Goal: Task Accomplishment & Management: Manage account settings

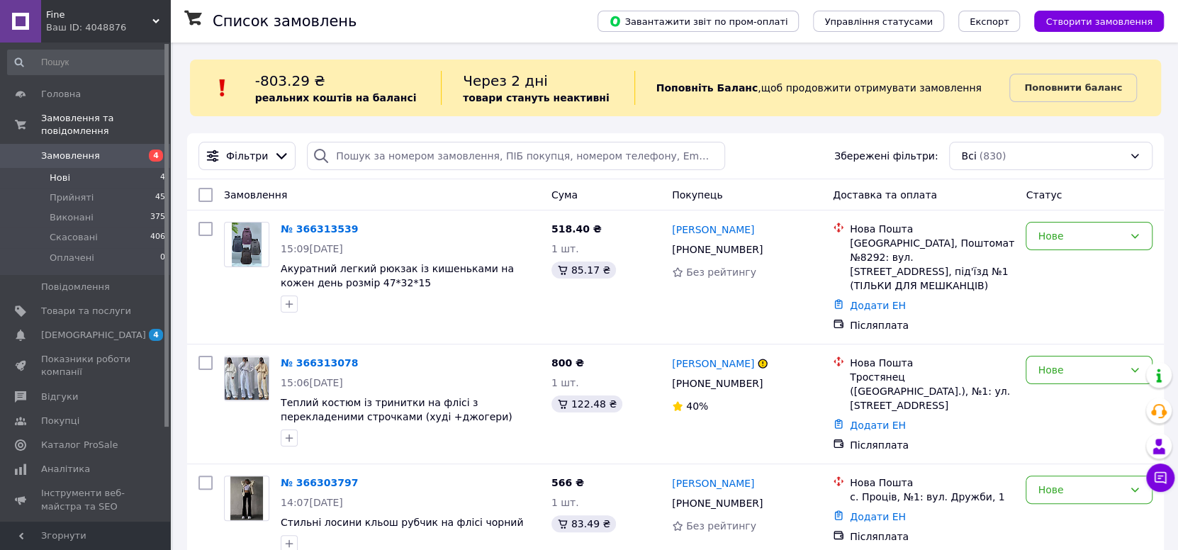
click at [151, 168] on li "Нові 4" at bounding box center [87, 178] width 174 height 20
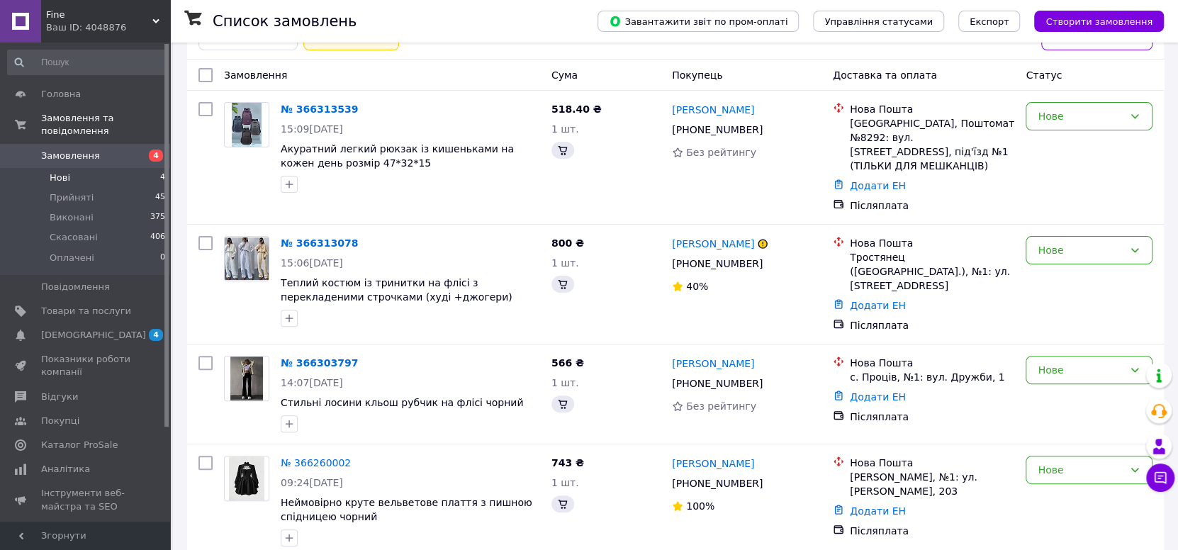
scroll to position [167, 0]
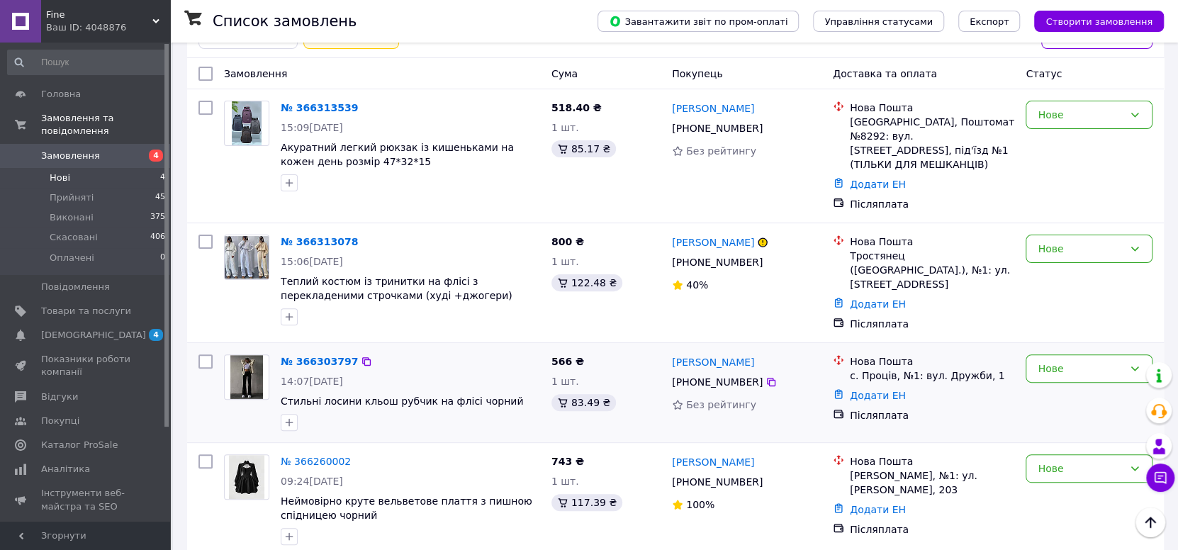
drag, startPoint x: 312, startPoint y: 342, endPoint x: 309, endPoint y: 327, distance: 14.5
click at [298, 112] on link "№ 366313539" at bounding box center [319, 107] width 77 height 11
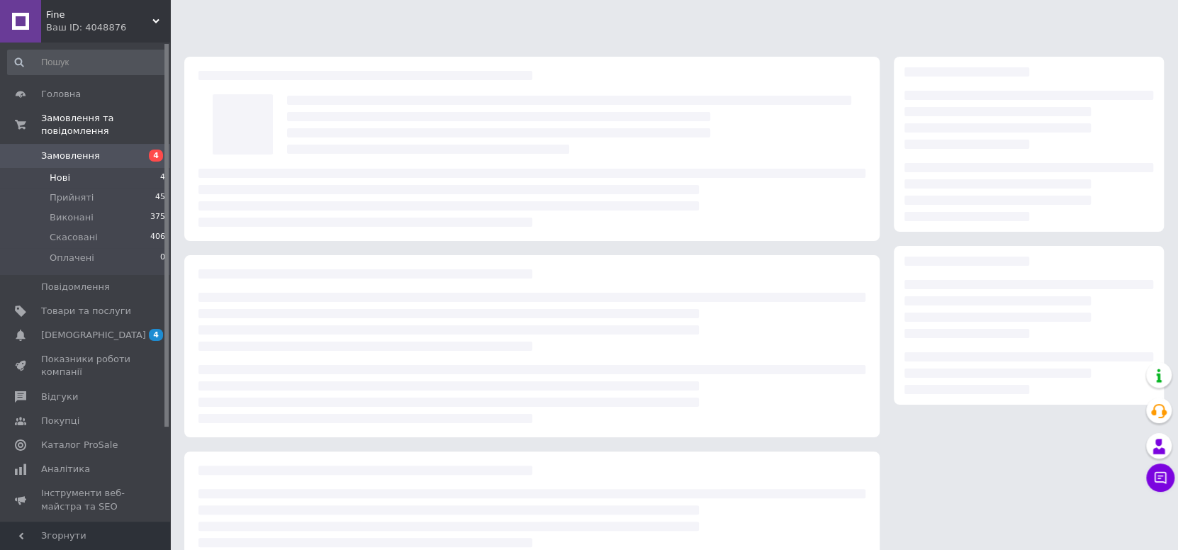
click at [299, 108] on div at bounding box center [569, 125] width 578 height 72
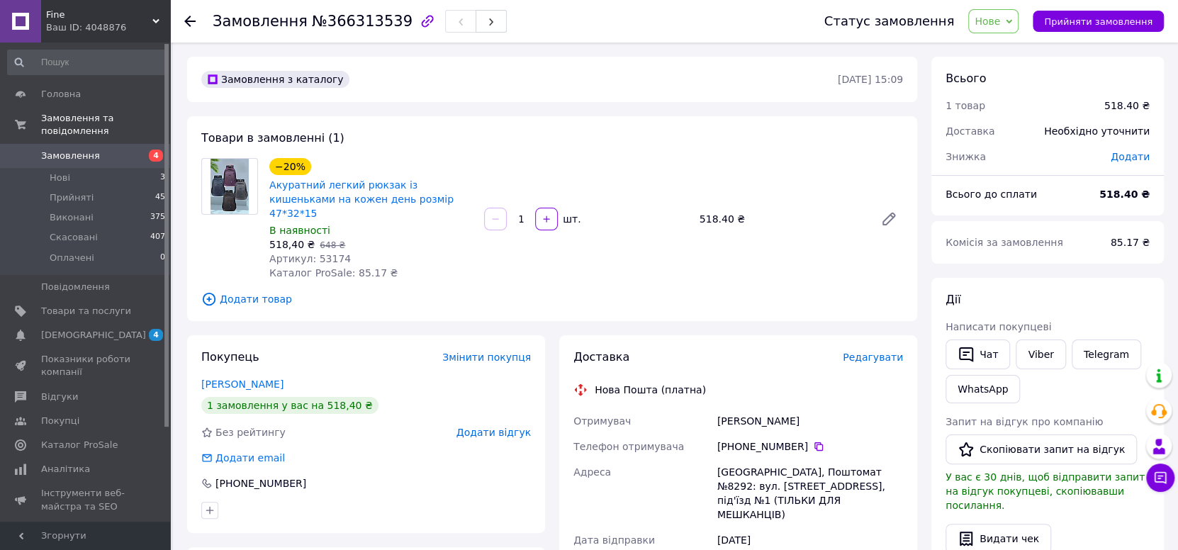
click at [130, 150] on span "Замовлення" at bounding box center [86, 156] width 90 height 13
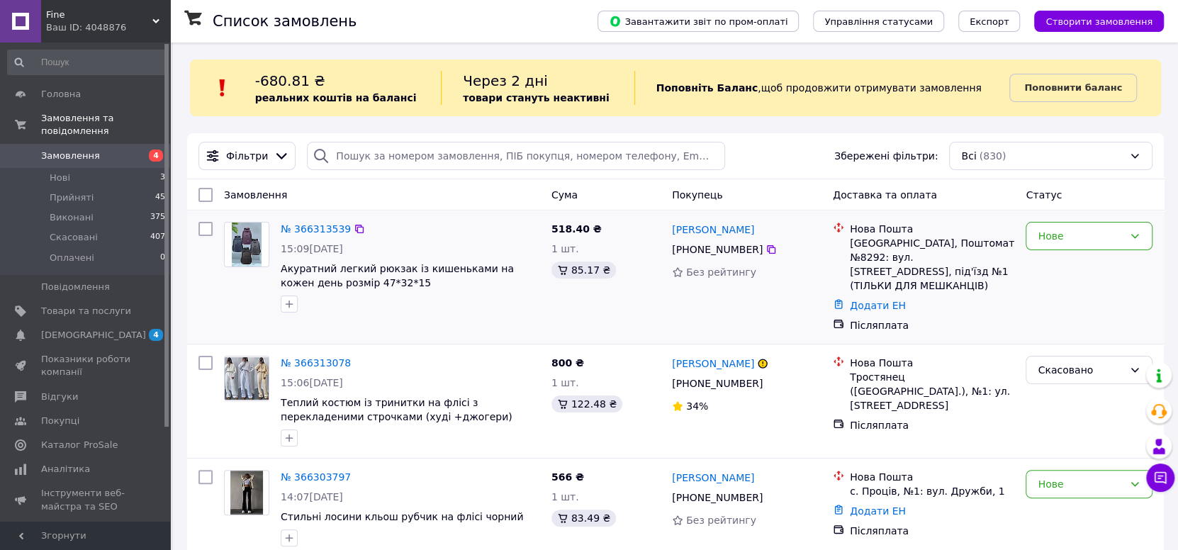
scroll to position [165, 0]
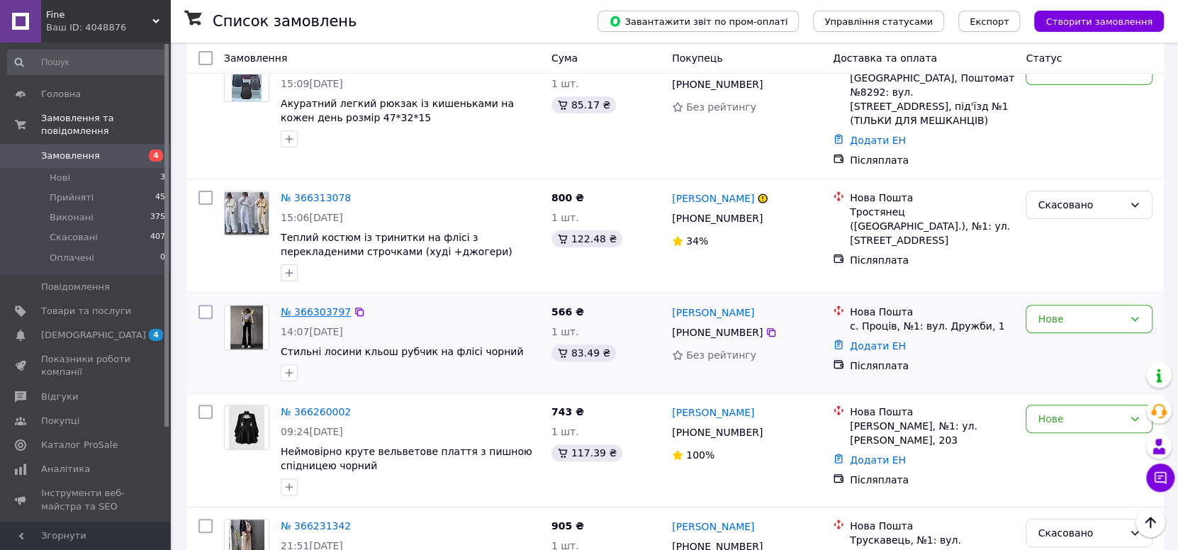
click at [301, 306] on link "№ 366303797" at bounding box center [316, 311] width 70 height 11
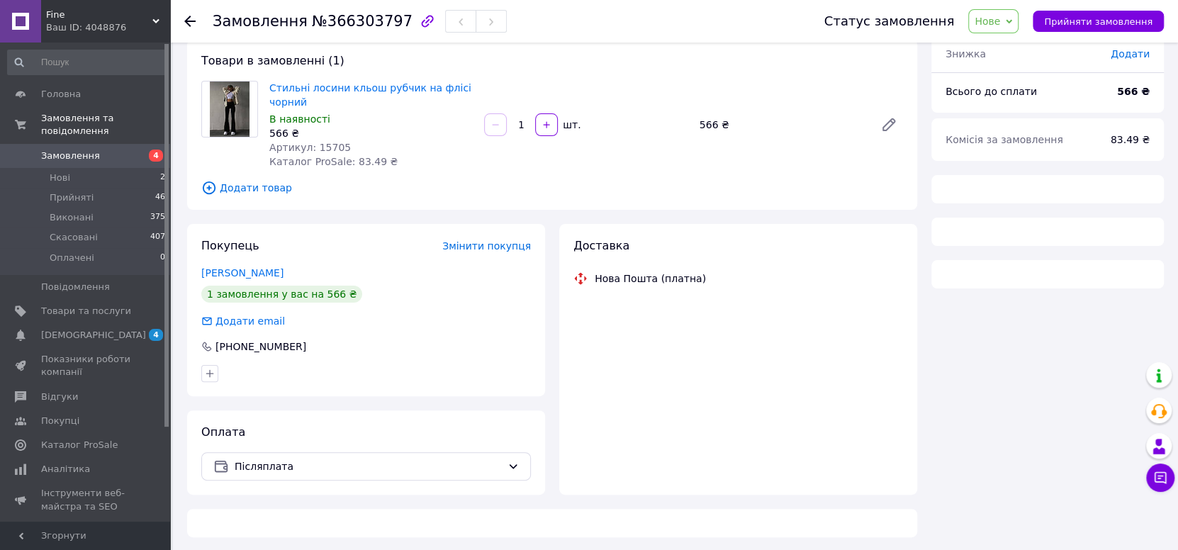
scroll to position [165, 0]
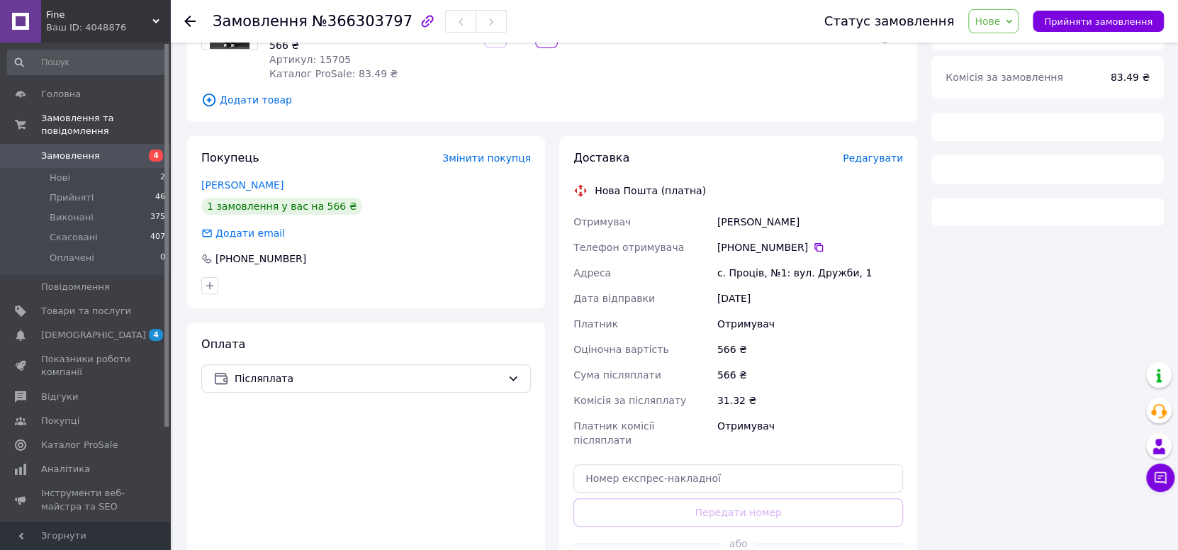
click at [1081, 36] on div "Статус замовлення Нове Прийнято Виконано Скасовано Оплачено Прийняти замовлення" at bounding box center [980, 21] width 368 height 43
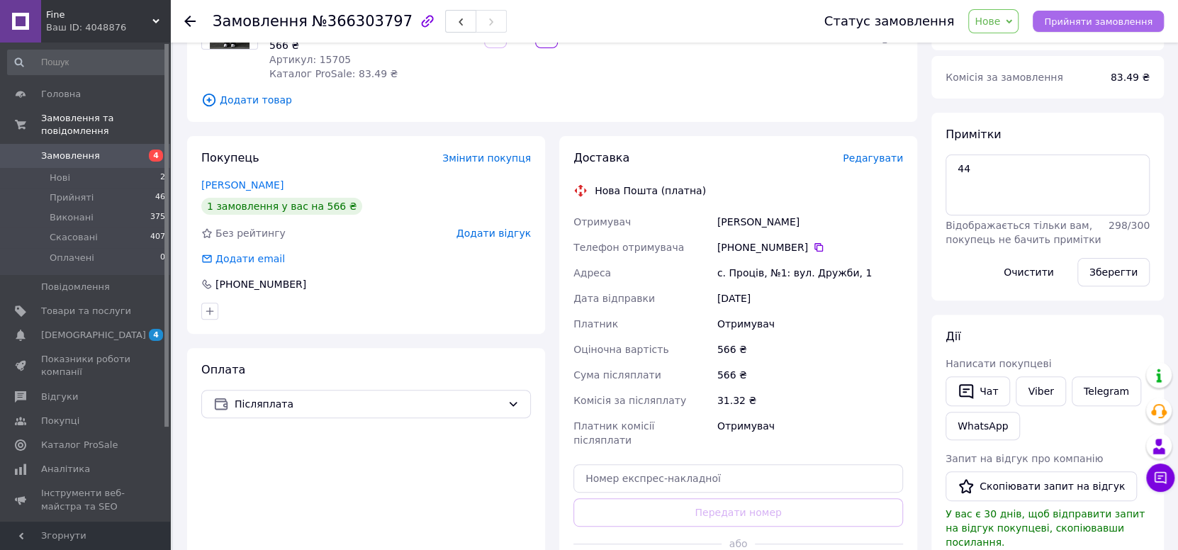
click at [1078, 20] on span "Прийняти замовлення" at bounding box center [1098, 21] width 108 height 11
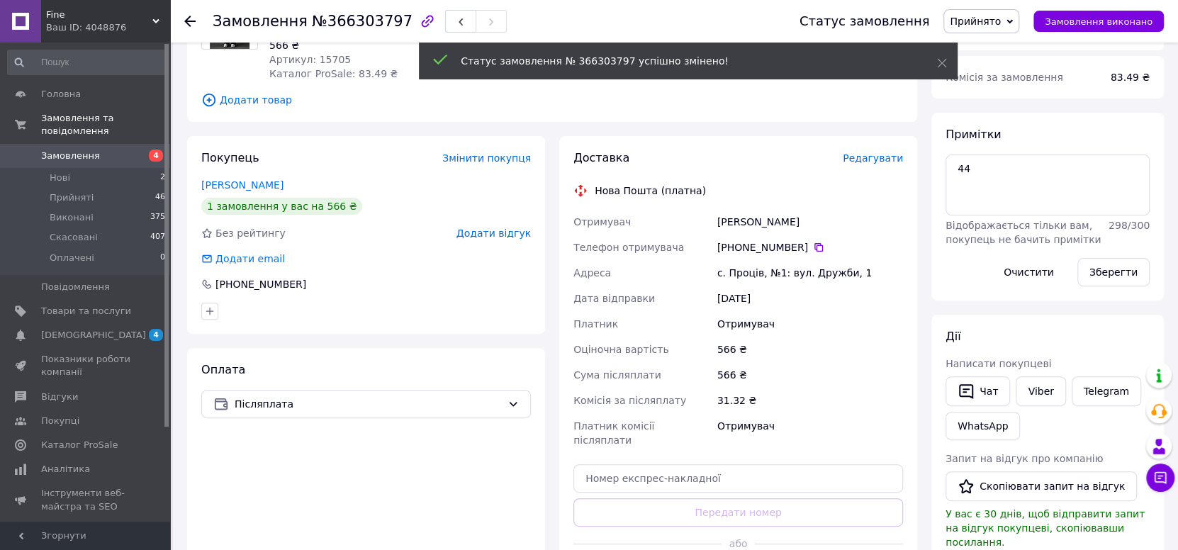
copy div "Отримувач Бєлан Маргарита"
drag, startPoint x: 804, startPoint y: 220, endPoint x: 705, endPoint y: 221, distance: 99.2
click at [705, 221] on div "Отримувач Бєлан Маргарита Телефон отримувача +380 93 405 14 14   Адреса с. Проц…" at bounding box center [737, 331] width 335 height 244
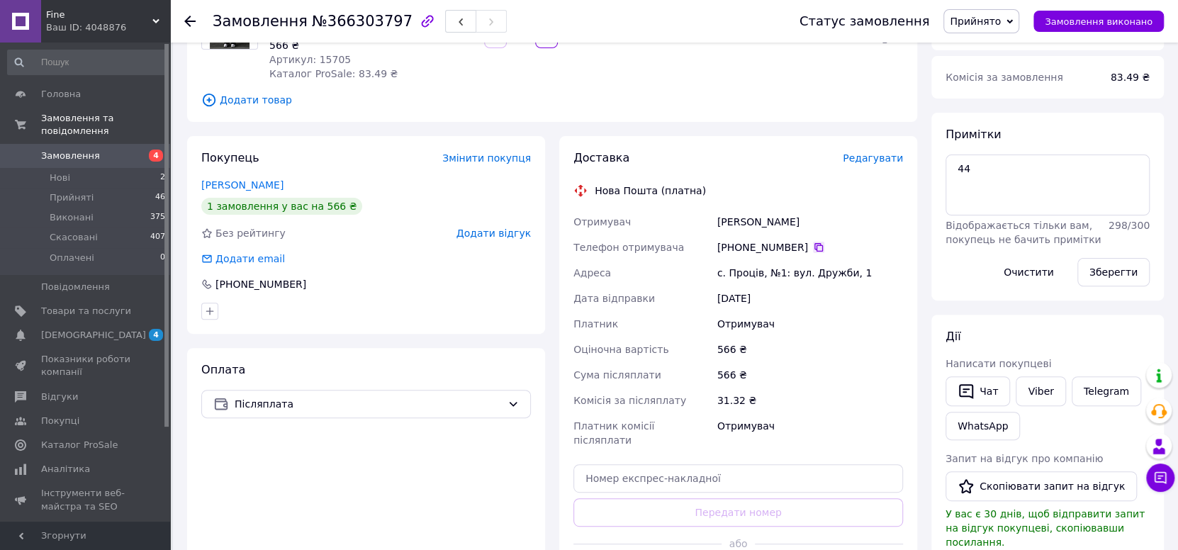
click at [814, 247] on icon at bounding box center [818, 247] width 9 height 9
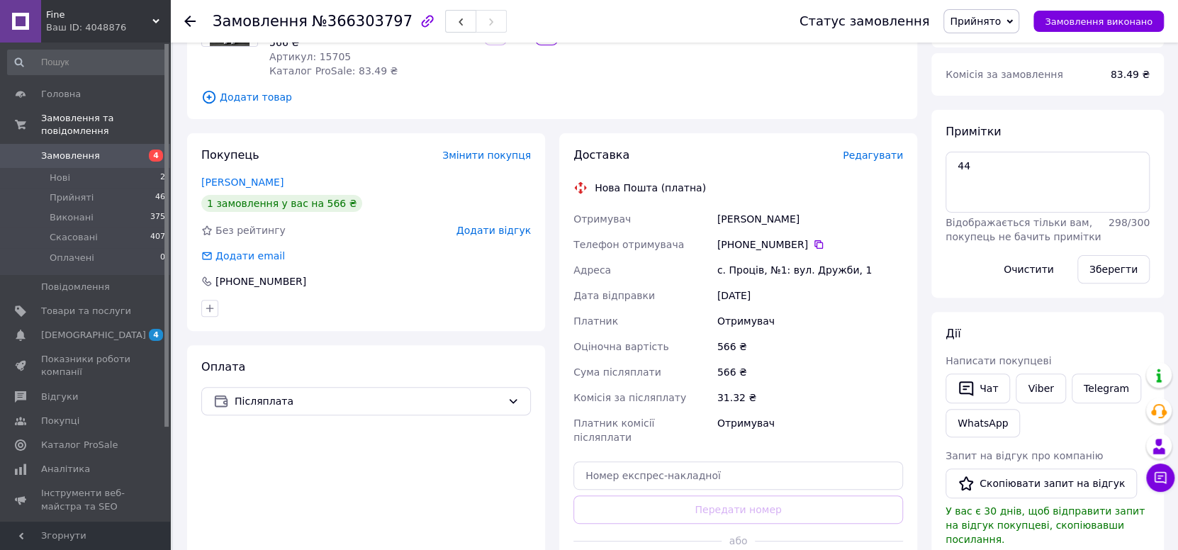
scroll to position [0, 0]
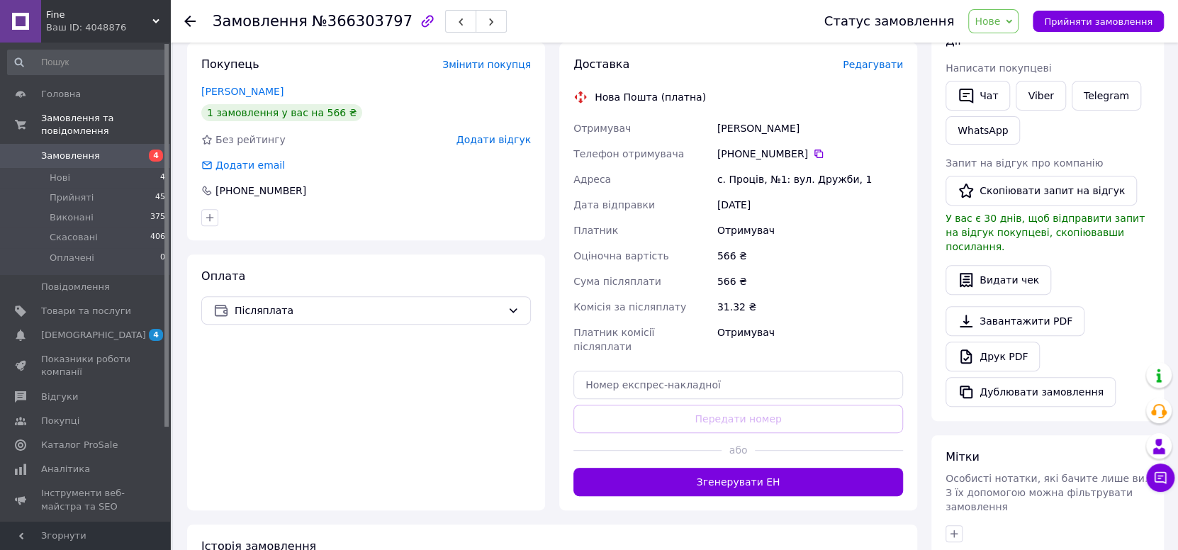
scroll to position [330, 0]
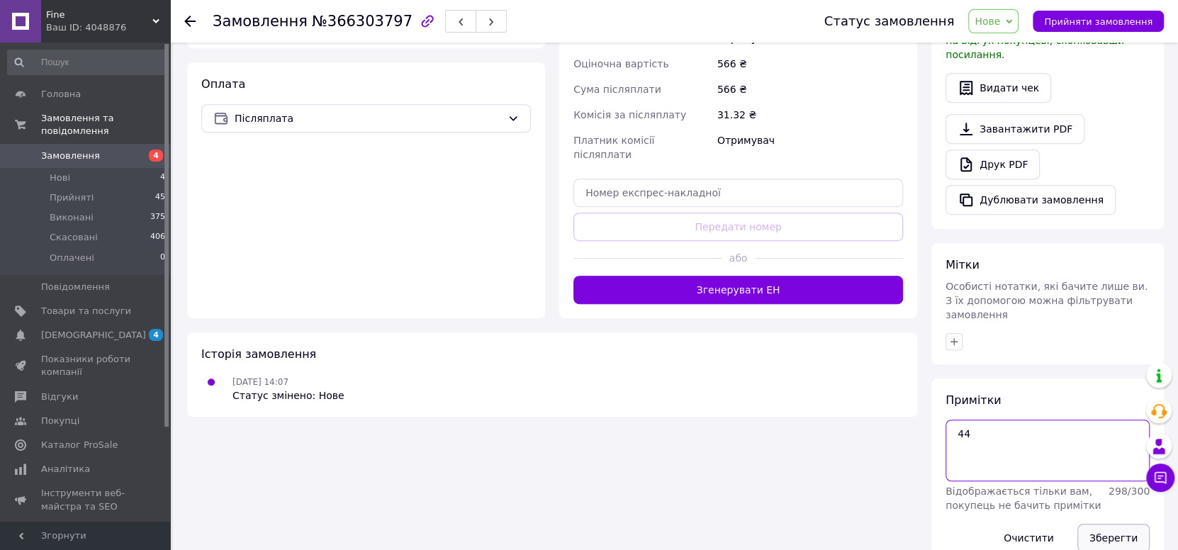
type textarea "44"
click at [1122, 524] on button "Зберегти" at bounding box center [1113, 538] width 72 height 28
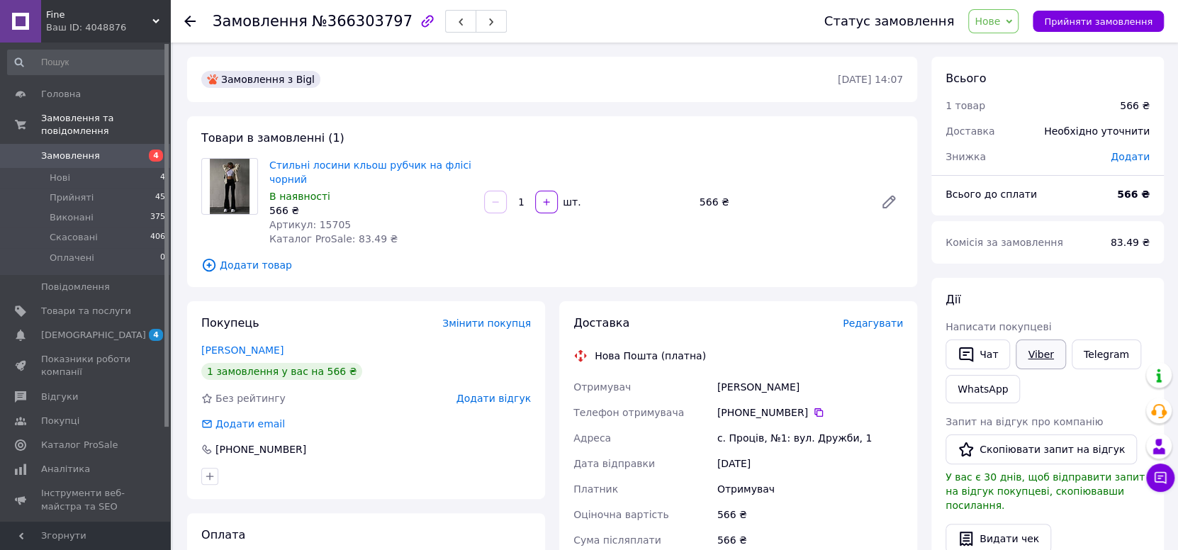
click at [1030, 343] on link "Viber" at bounding box center [1040, 354] width 50 height 30
copy span "366303797"
drag, startPoint x: 331, startPoint y: 26, endPoint x: 388, endPoint y: 40, distance: 59.1
click at [388, 40] on div "Замовлення №366303797" at bounding box center [504, 21] width 583 height 43
copy link "Стильні лосини кльош рубчик на флісі чорний"
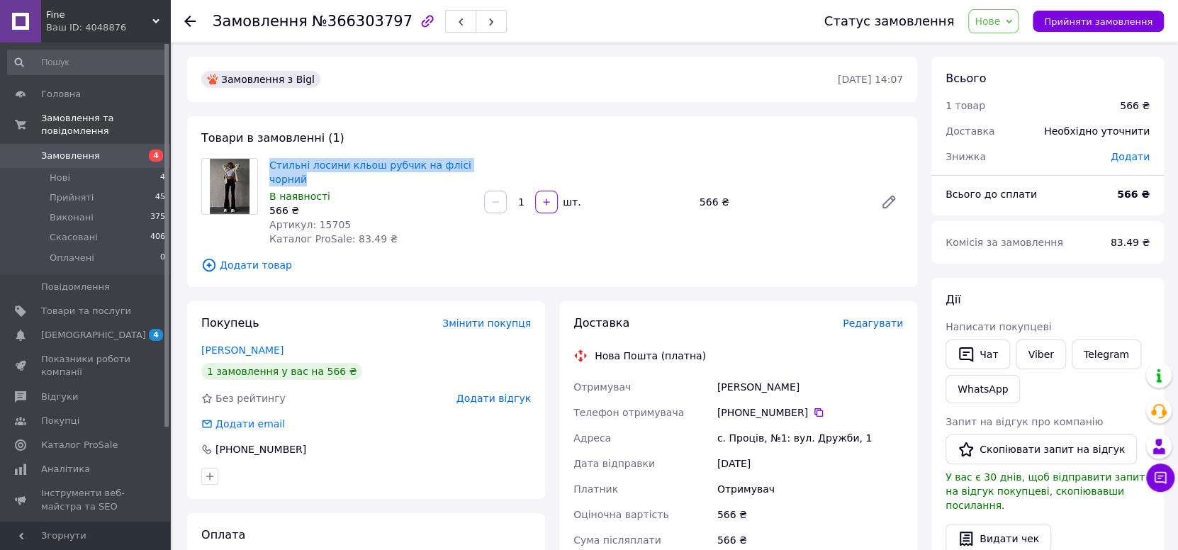
drag, startPoint x: 264, startPoint y: 158, endPoint x: 309, endPoint y: 176, distance: 48.3
click at [309, 176] on div "Стильні лосини кльош рубчик на флісі чорний В наявності 566 ₴ Артикул: 15705 Ка…" at bounding box center [371, 202] width 215 height 94
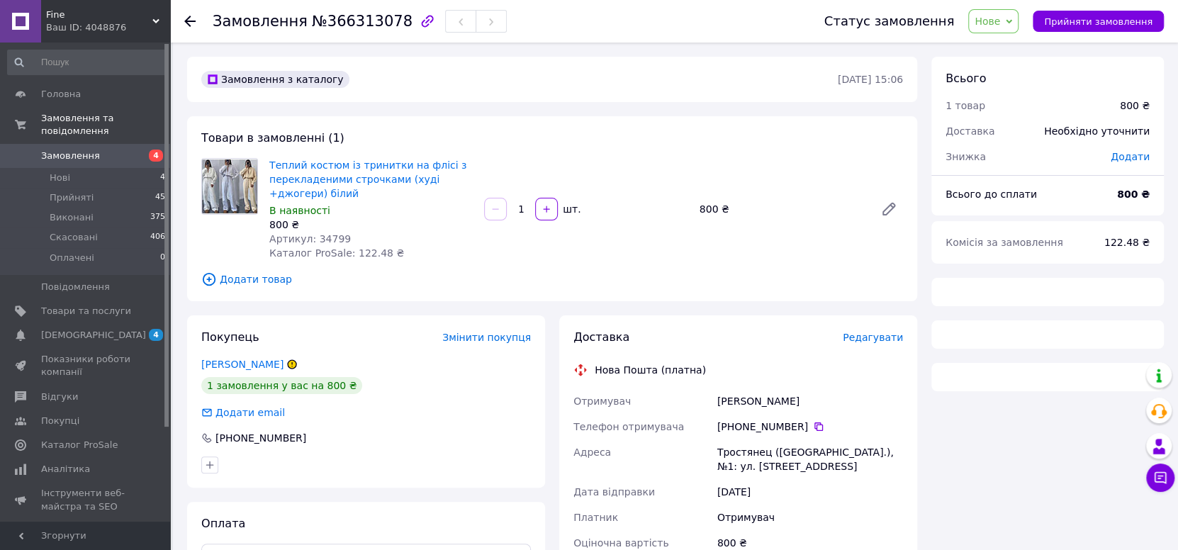
click at [1005, 28] on span "Нове" at bounding box center [993, 21] width 50 height 24
click at [1024, 94] on li "Скасовано" at bounding box center [1001, 91] width 65 height 21
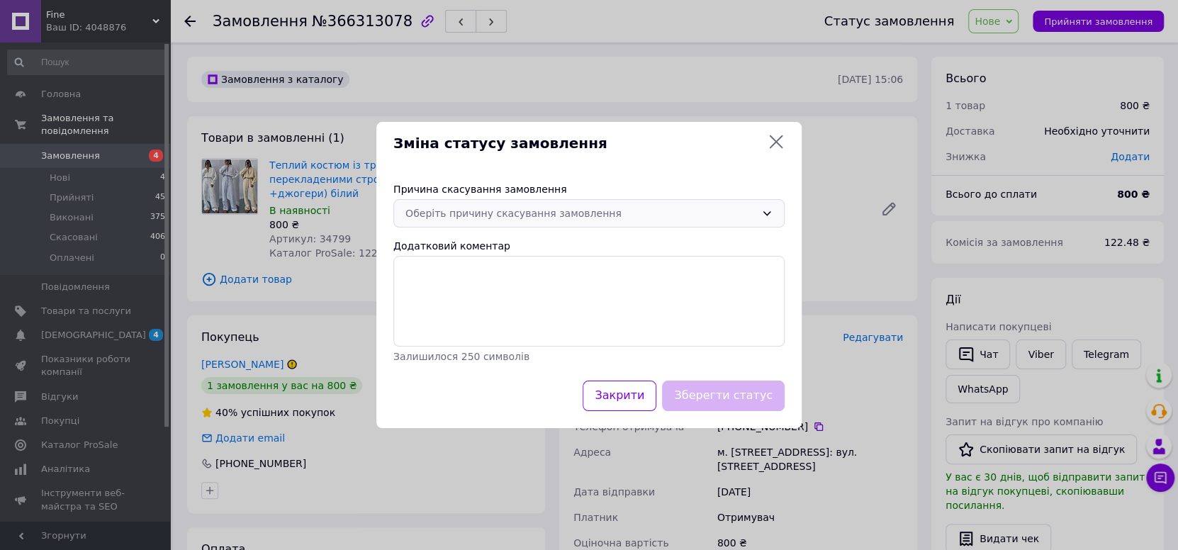
click at [697, 217] on div "Оберіть причину скасування замовлення" at bounding box center [580, 213] width 350 height 16
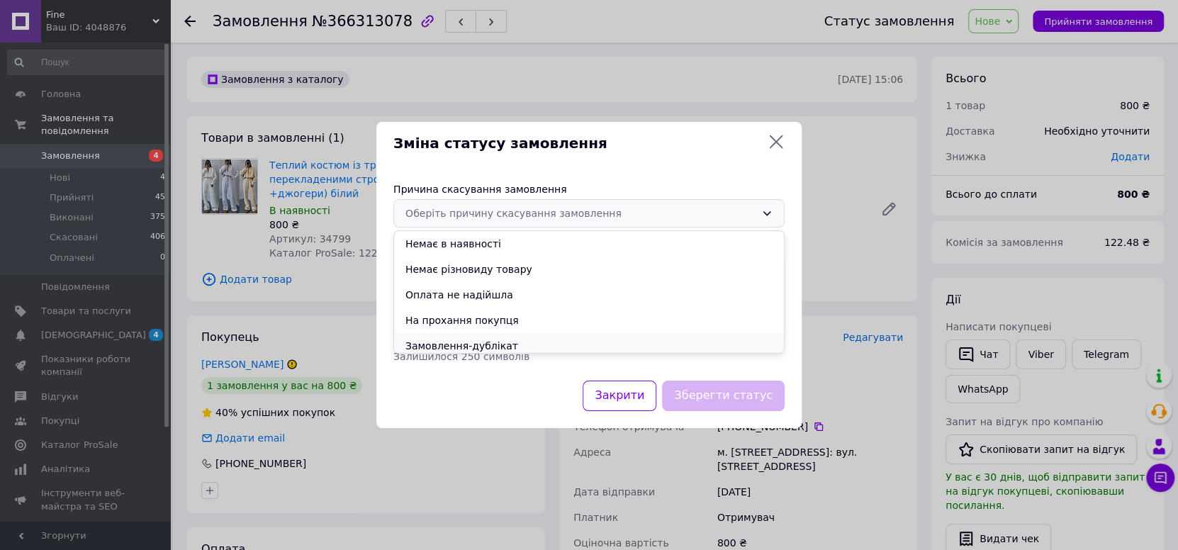
click at [580, 333] on li "Замовлення-дублікат" at bounding box center [589, 346] width 390 height 26
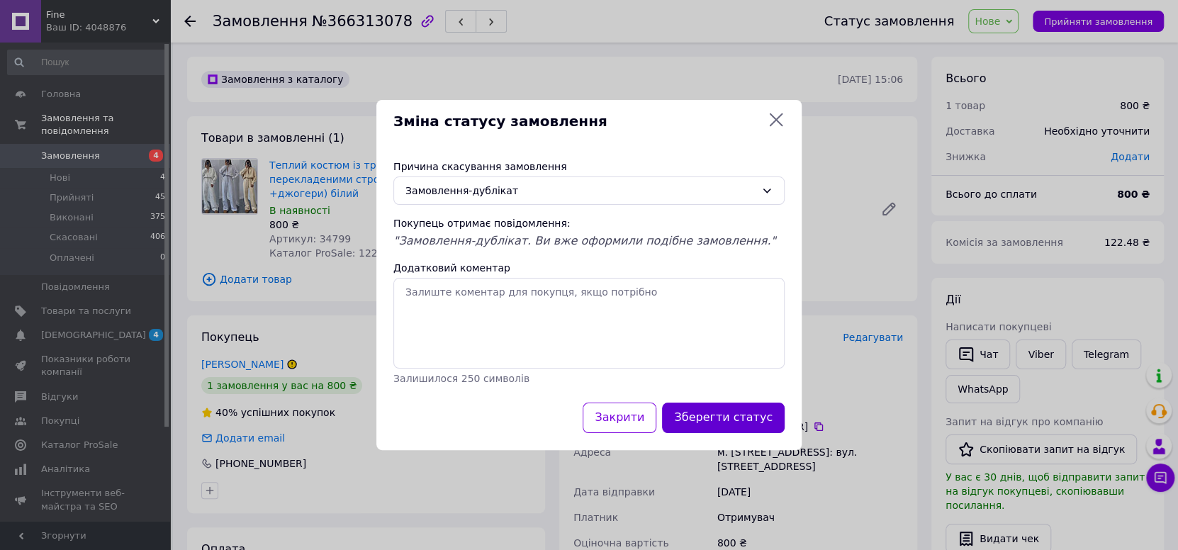
click at [730, 422] on button "Зберегти статус" at bounding box center [723, 417] width 123 height 30
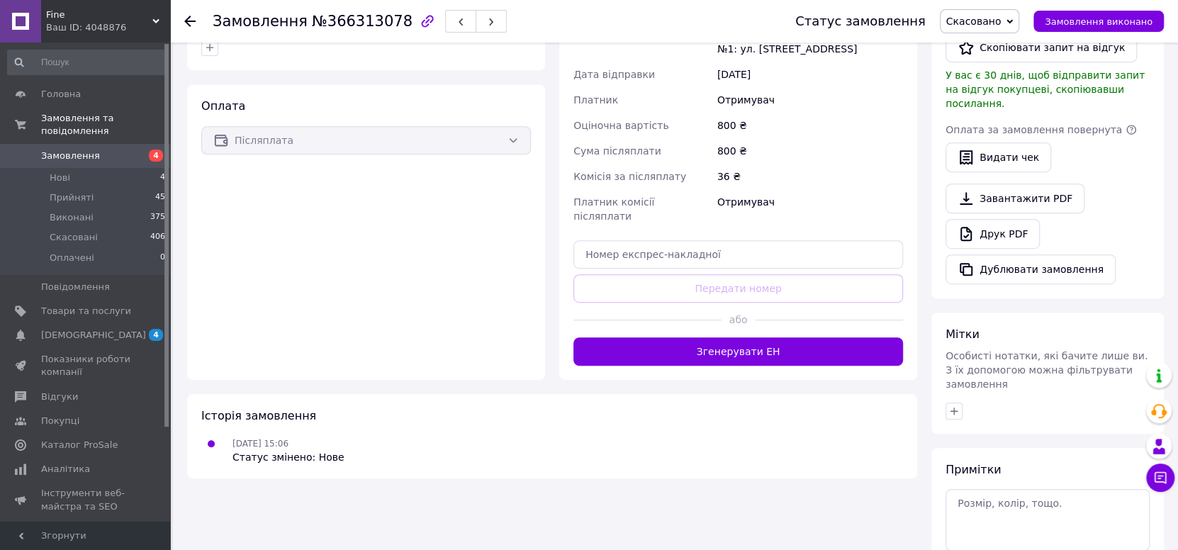
scroll to position [461, 0]
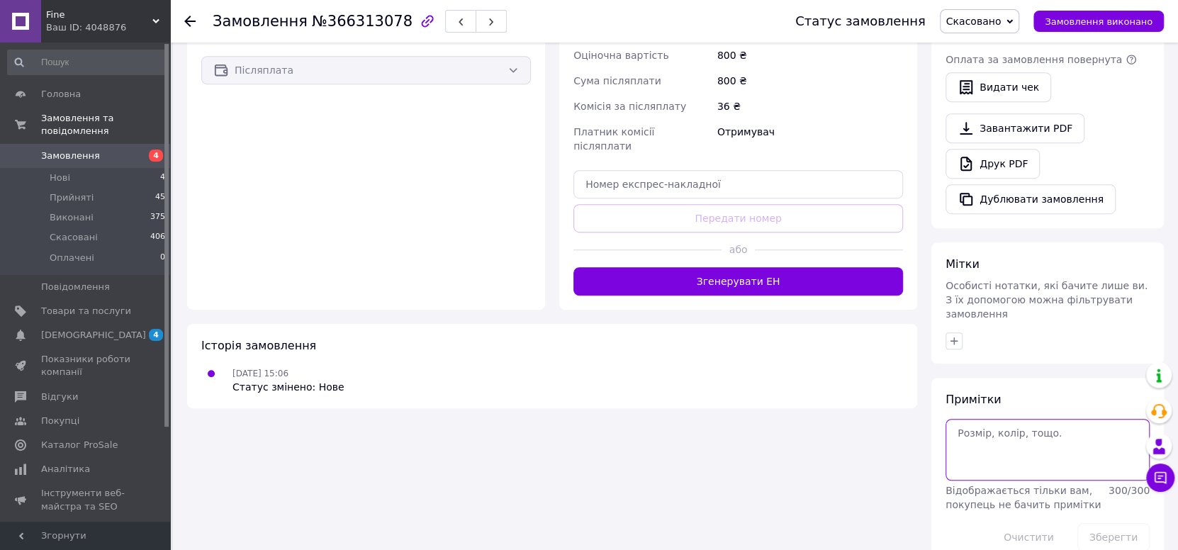
click at [1025, 439] on textarea at bounding box center [1047, 449] width 204 height 61
type textarea "52"
click at [1117, 523] on button "Зберегти" at bounding box center [1113, 537] width 72 height 28
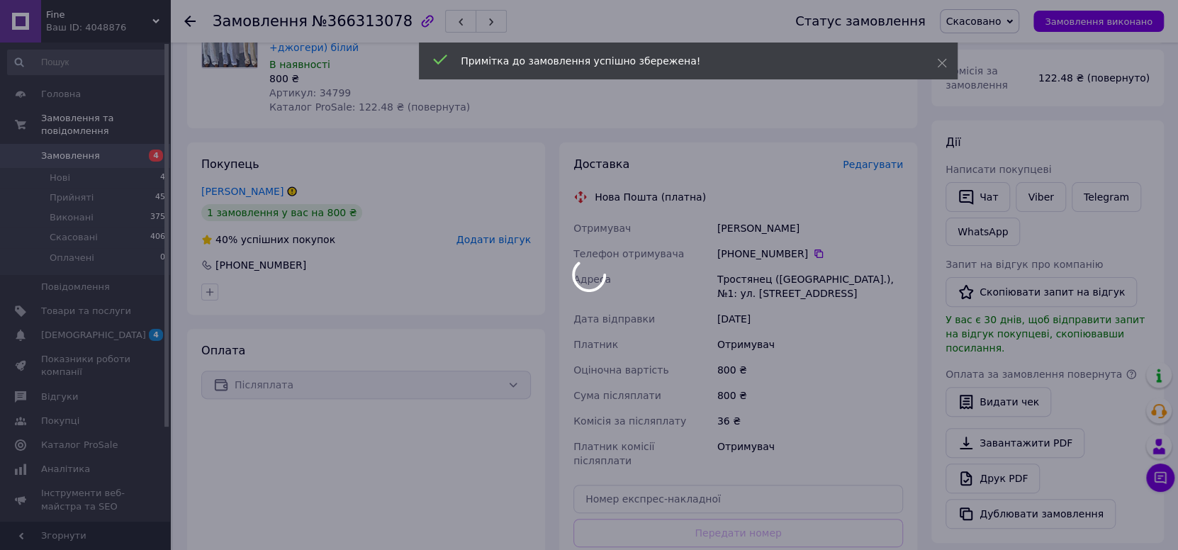
scroll to position [130, 0]
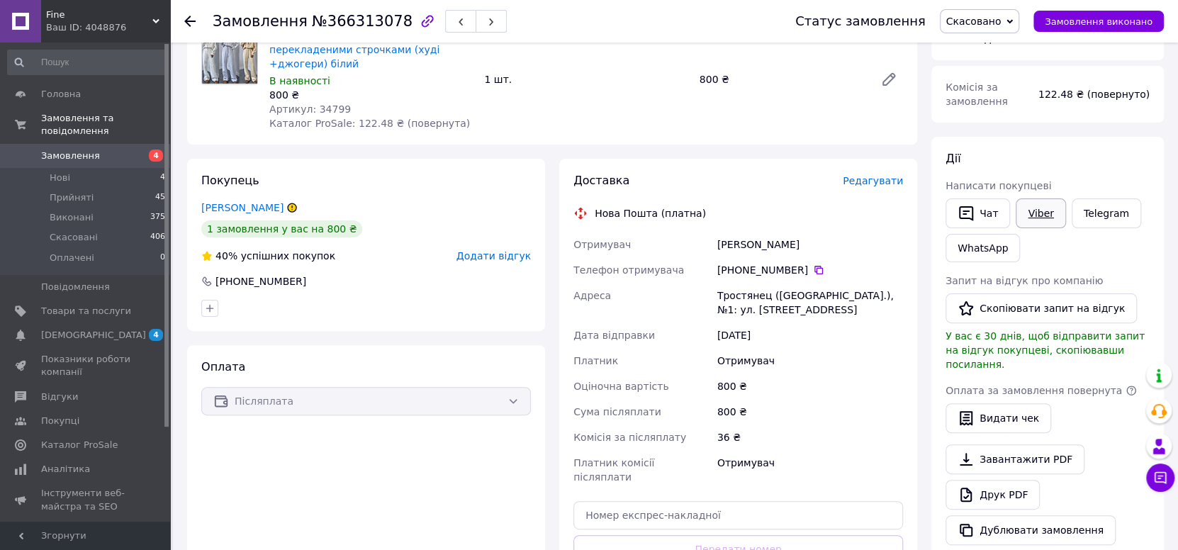
click at [1047, 213] on link "Viber" at bounding box center [1040, 213] width 50 height 30
click at [990, 203] on button "Чат" at bounding box center [977, 213] width 64 height 30
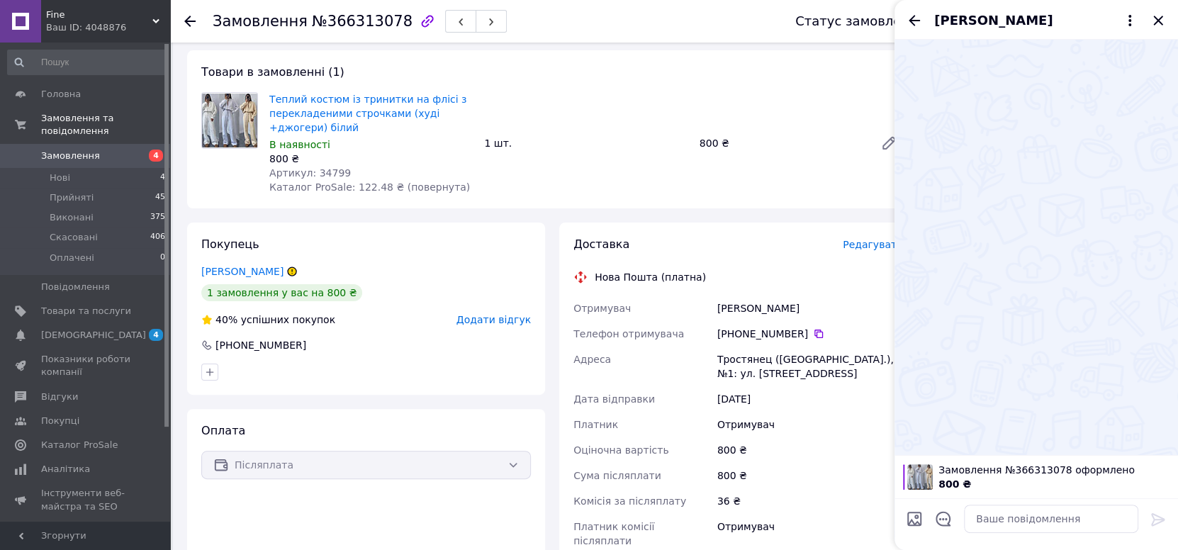
scroll to position [0, 0]
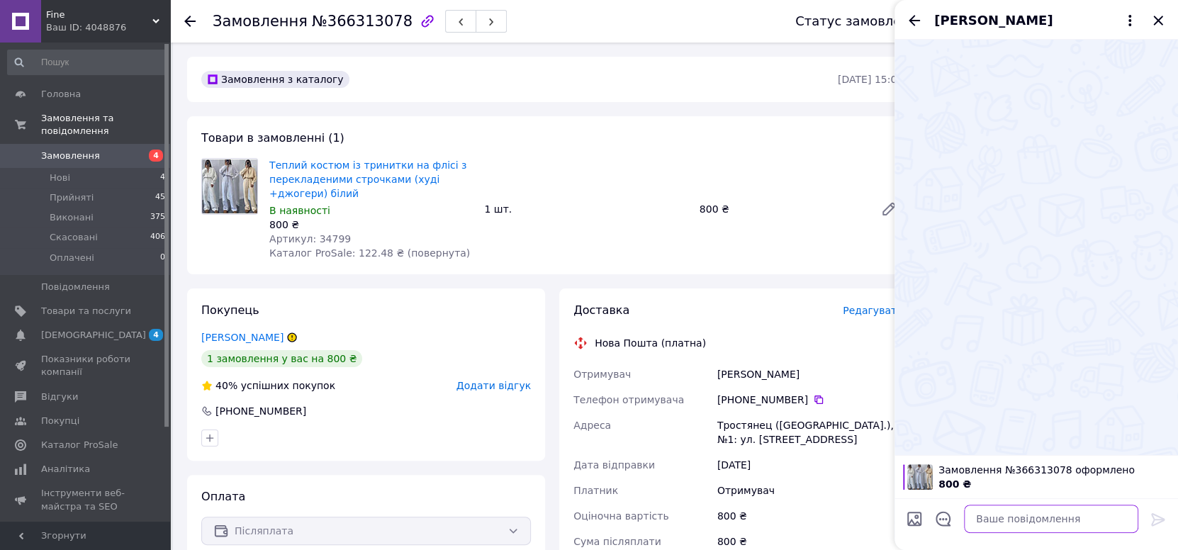
click at [1015, 506] on textarea at bounding box center [1051, 518] width 174 height 28
paste textarea "Одержувач ФОП Галич Ігор В'ячеславович ЄДРПОУ / КОД ОТРИМУВАЧА 3197500759 МФО 3…"
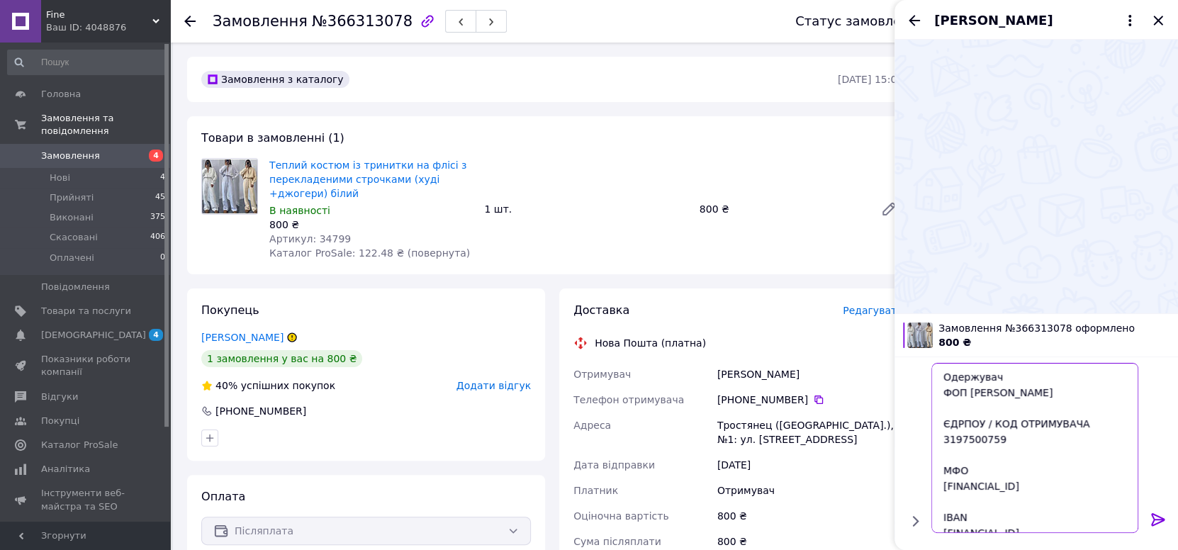
scroll to position [138, 0]
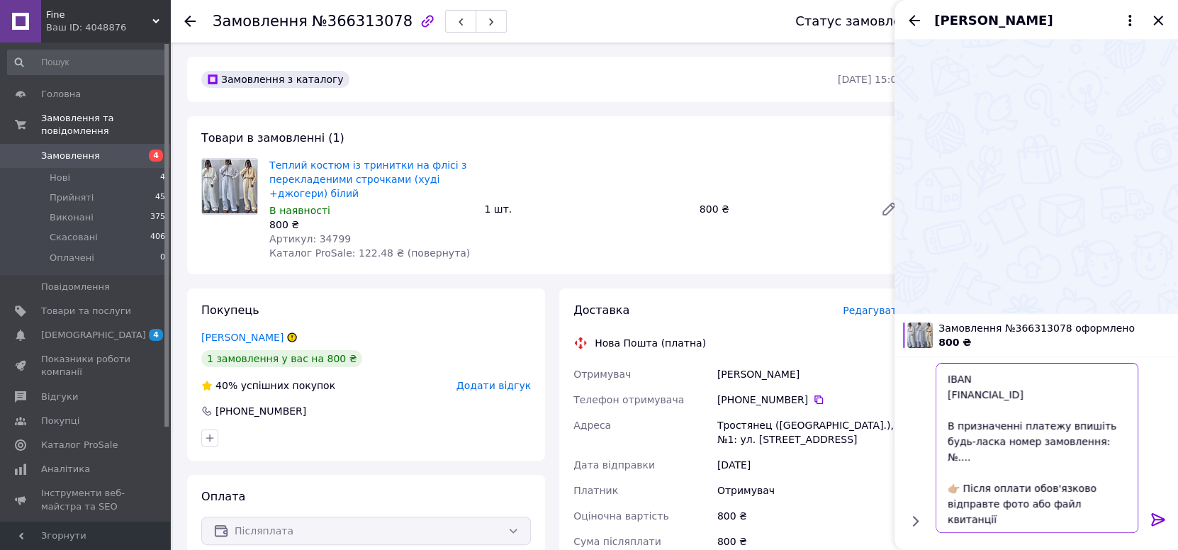
click at [1101, 446] on textarea "Одержувач ФОП Галич Ігор В'ячеславович ЄДРПОУ / КОД ОТРИМУВАЧА 3197500759 МФО 3…" at bounding box center [1036, 448] width 203 height 170
copy span "366313078"
drag, startPoint x: 317, startPoint y: 22, endPoint x: 378, endPoint y: 35, distance: 62.9
click at [378, 35] on div "Замовлення №366313078" at bounding box center [490, 21] width 554 height 43
click at [1105, 449] on textarea "Одержувач ФОП Галич Ігор В'ячеславович ЄДРПОУ / КОД ОТРИМУВАЧА 3197500759 МФО 3…" at bounding box center [1036, 448] width 203 height 170
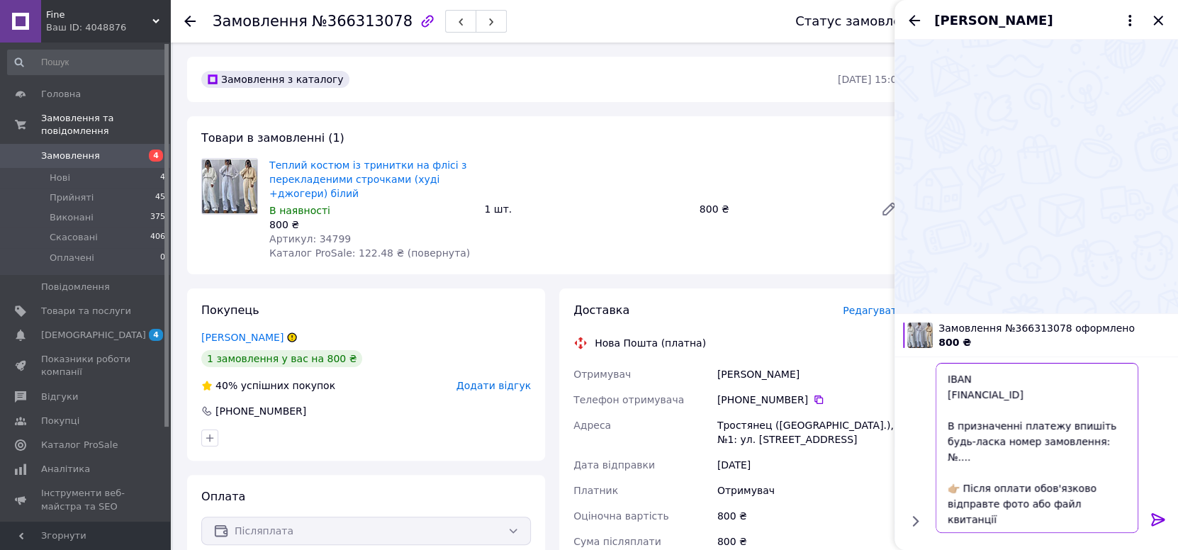
paste textarea "366313078"
type textarea "Одержувач ФОП Галич Ігор В'ячеславович ЄДРПОУ / КОД ОТРИМУВАЧА 3197500759 МФО 3…"
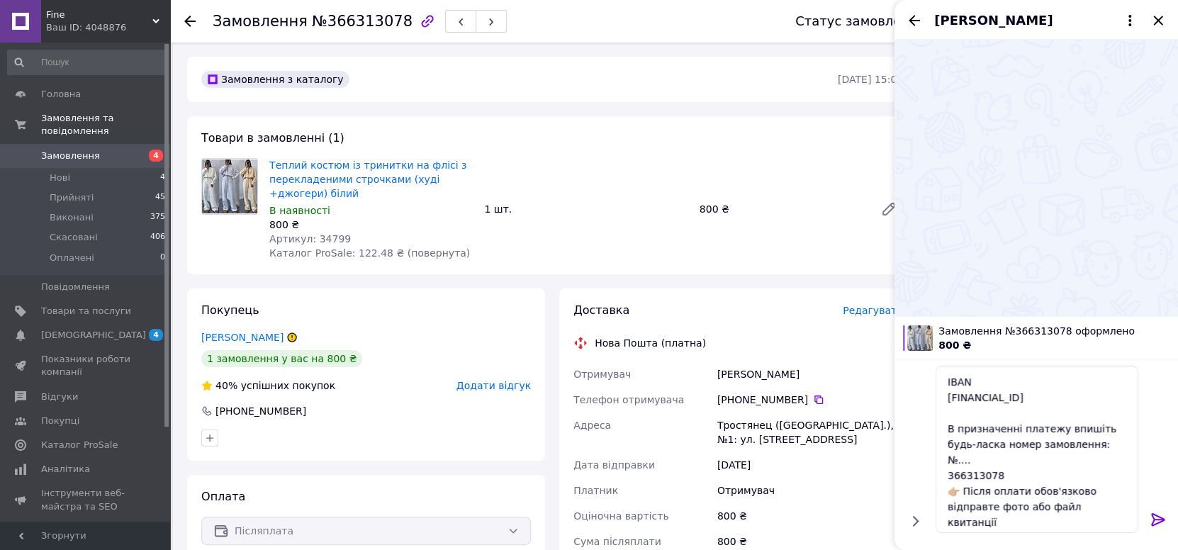
click at [1161, 521] on icon at bounding box center [1157, 519] width 13 height 13
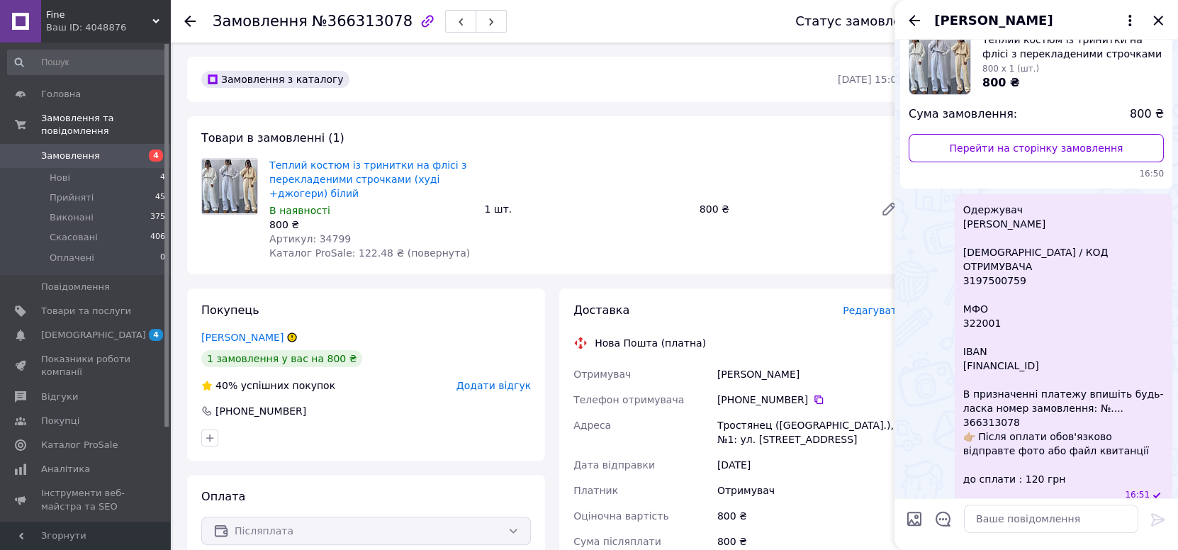
scroll to position [99, 0]
click at [1156, 18] on icon "Закрити" at bounding box center [1157, 20] width 9 height 9
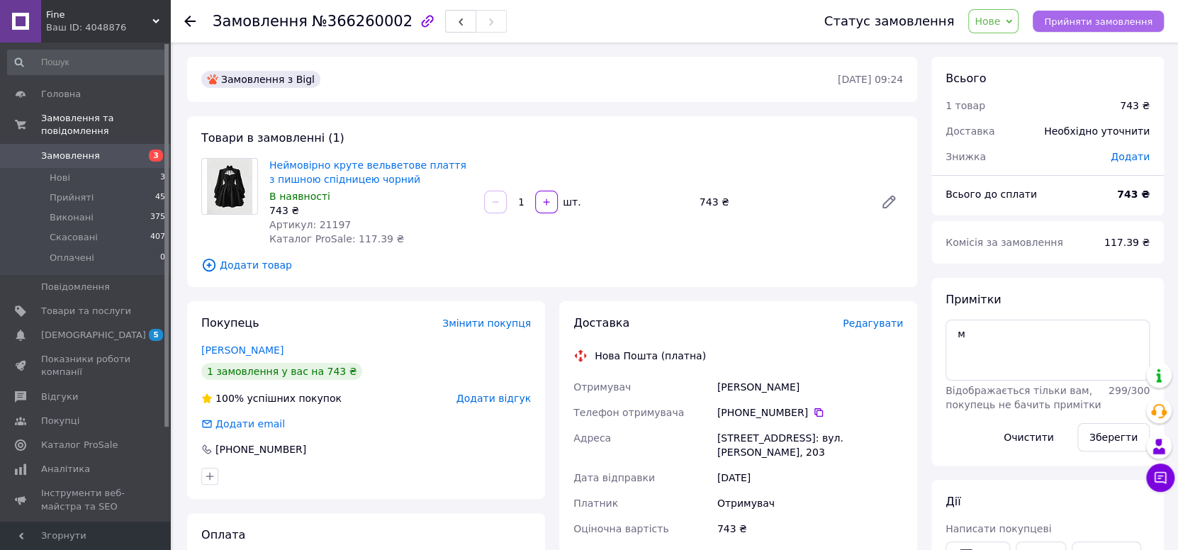
click at [1066, 20] on span "Прийняти замовлення" at bounding box center [1098, 21] width 108 height 11
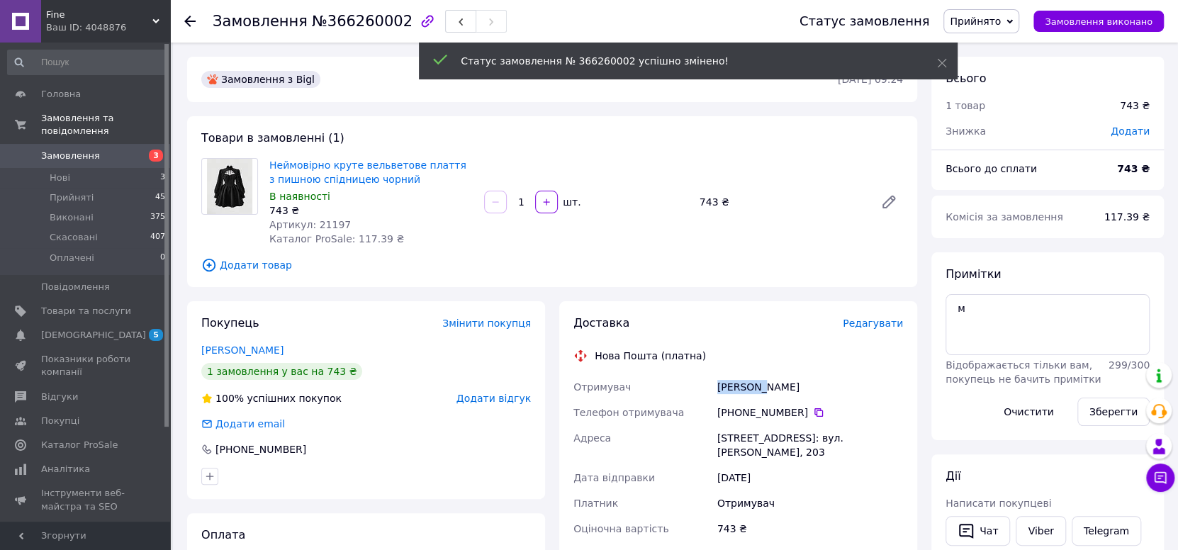
copy div "Отримувач Шак Ніка"
drag, startPoint x: 772, startPoint y: 388, endPoint x: 697, endPoint y: 377, distance: 75.9
click at [697, 377] on div "Отримувач Шак Ніка Телефон отримувача +380 66 168 16 79   Адреса Виноградів, №1…" at bounding box center [737, 503] width 335 height 258
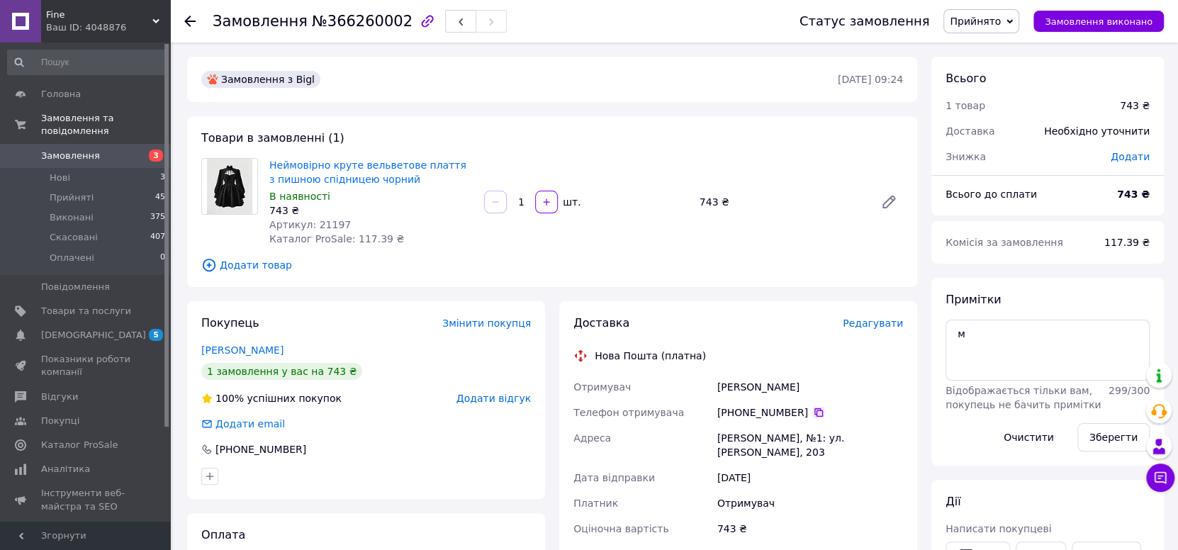
click at [813, 411] on icon at bounding box center [818, 412] width 11 height 11
